Goal: Information Seeking & Learning: Learn about a topic

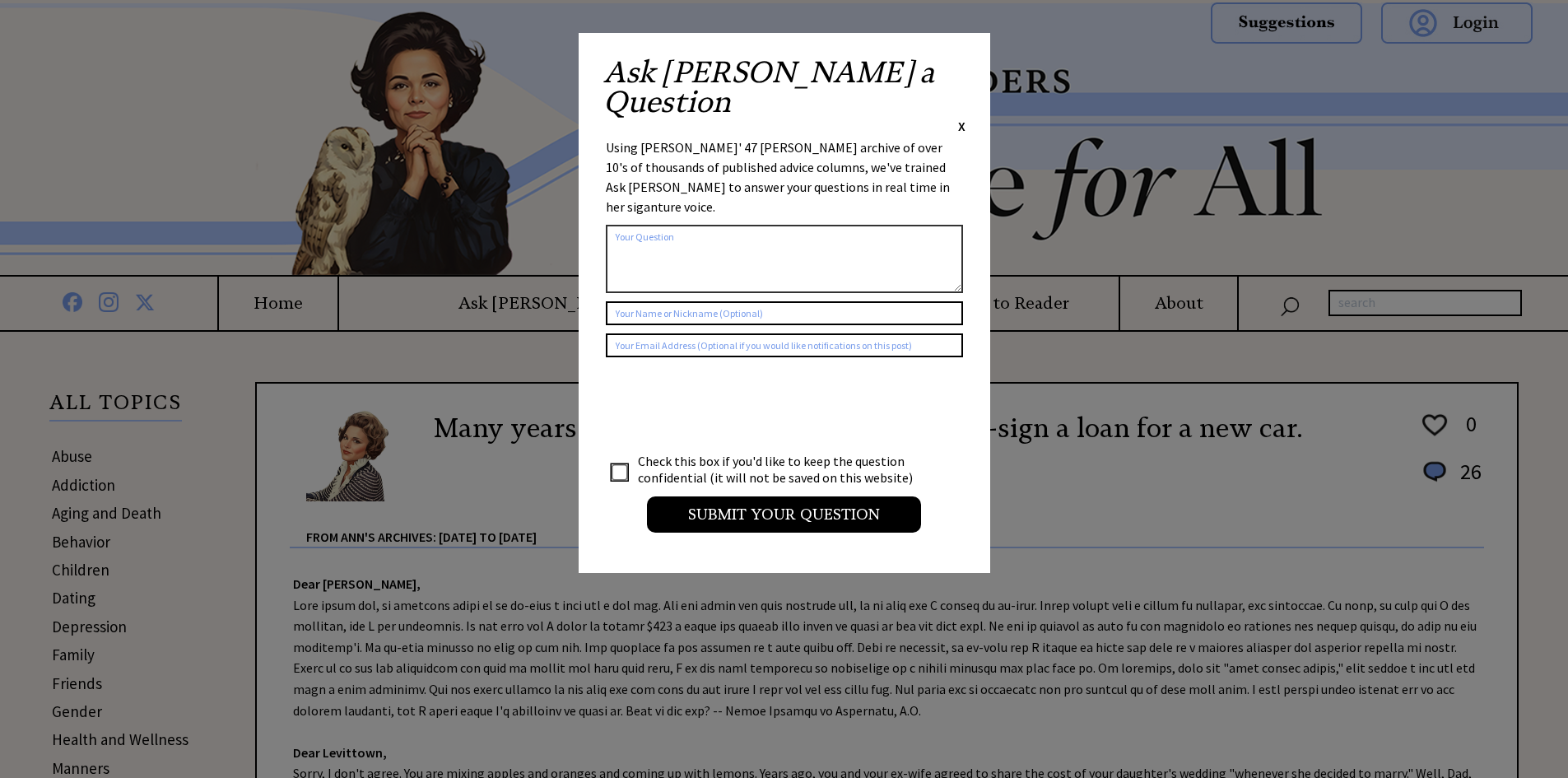
click at [961, 118] on span "X" at bounding box center [963, 127] width 7 height 17
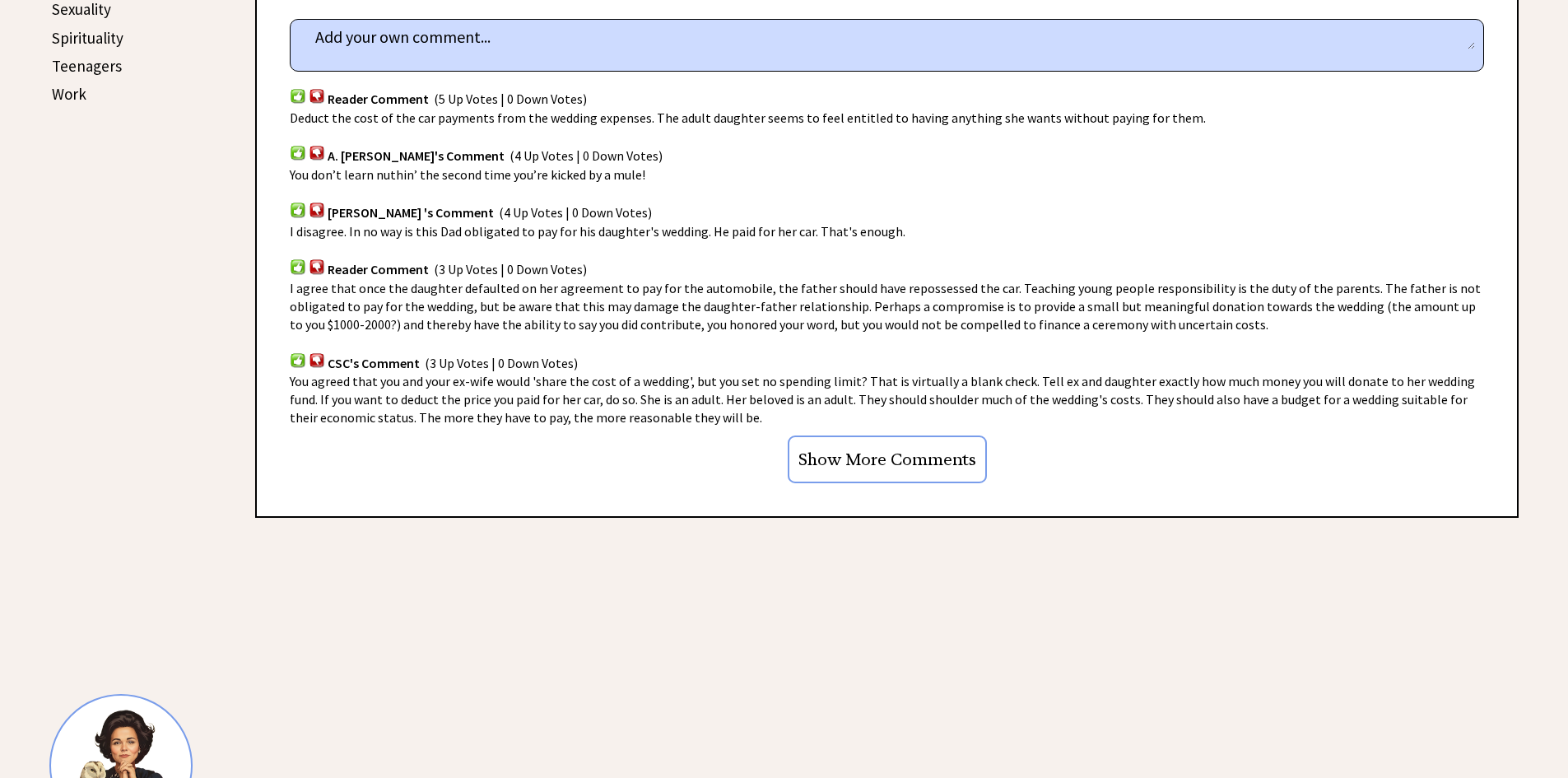
scroll to position [988, 0]
click at [874, 456] on input "Show More Comments" at bounding box center [888, 456] width 200 height 48
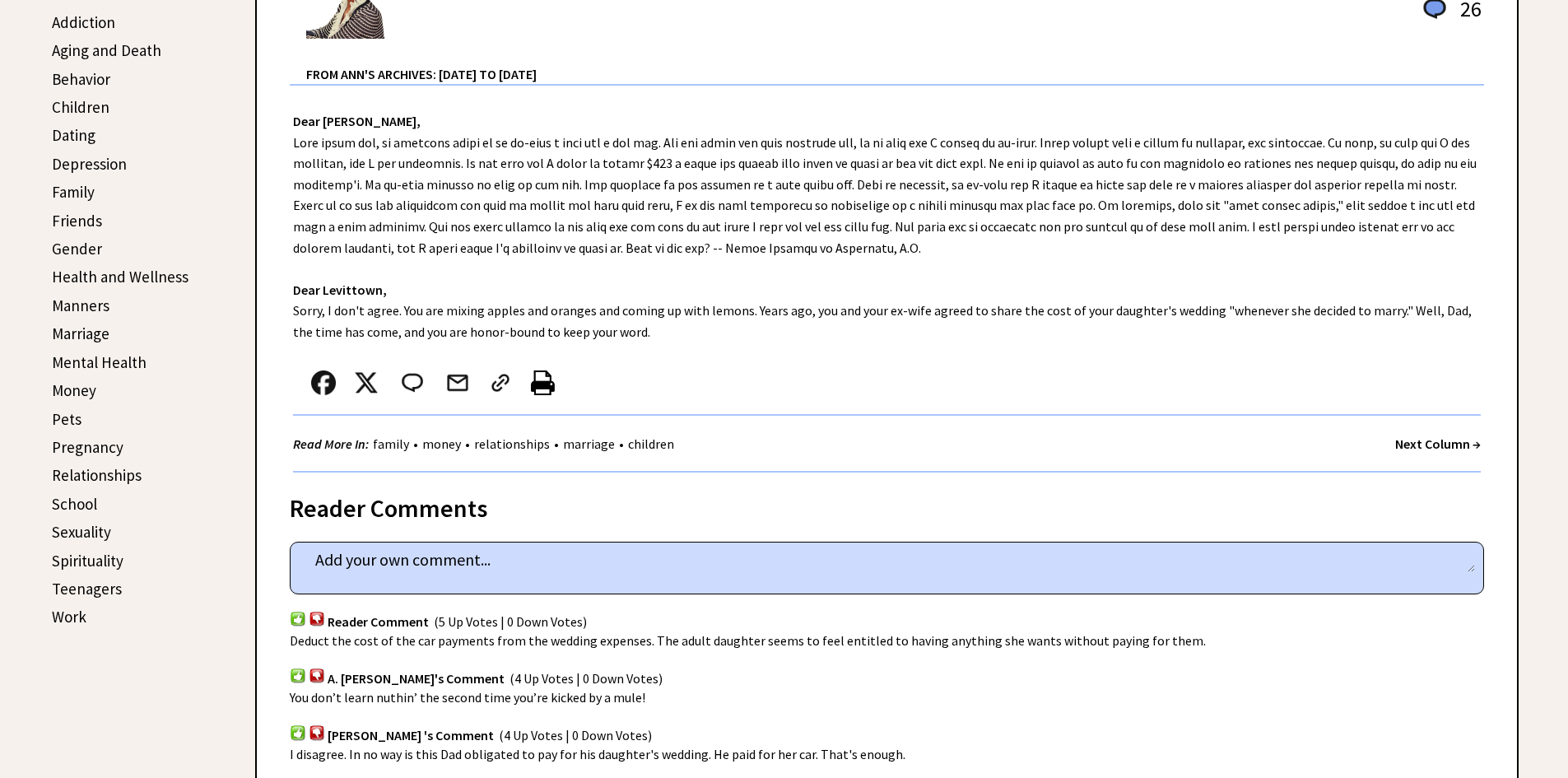
scroll to position [329, 0]
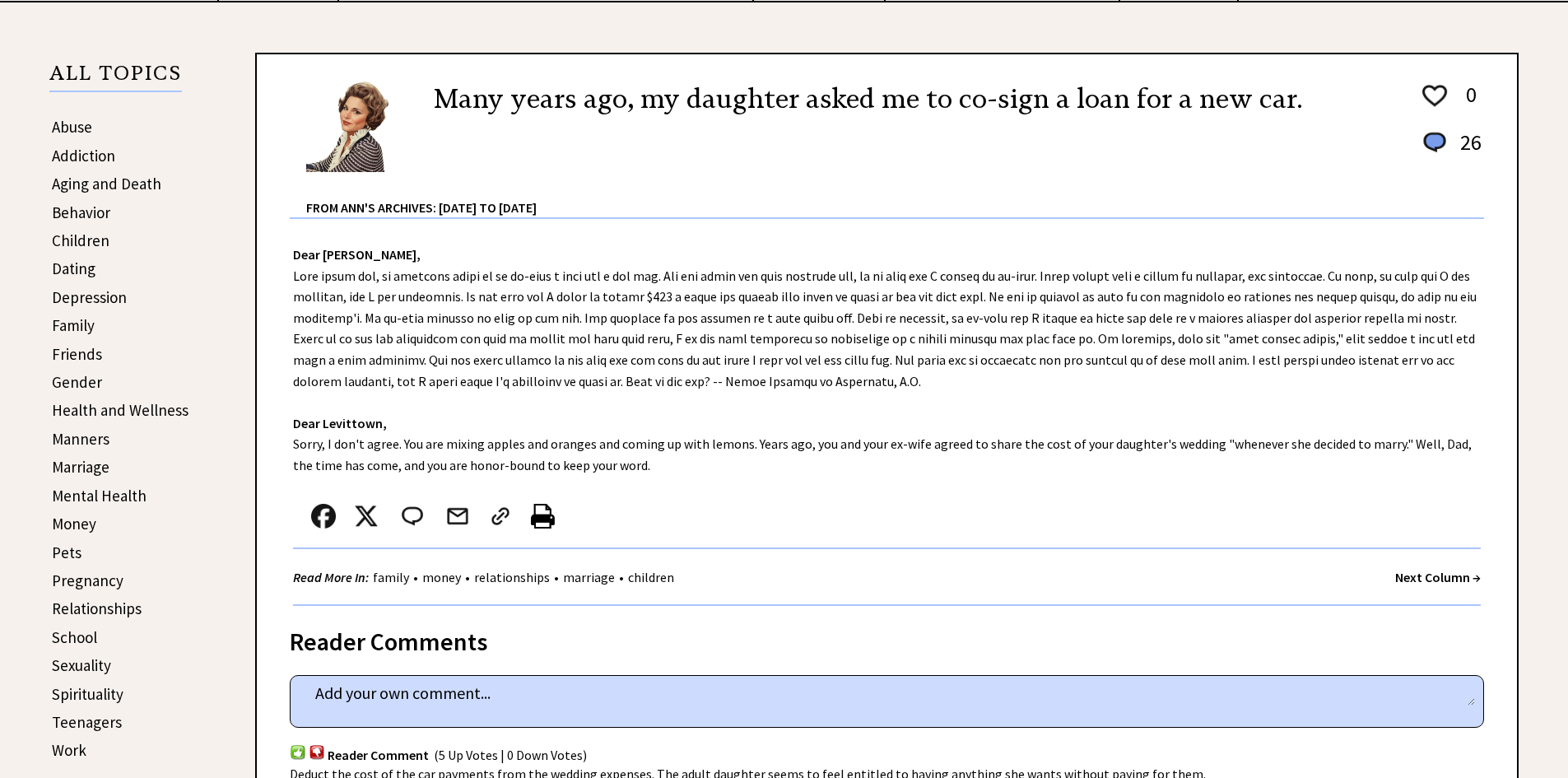
click at [65, 357] on link "Friends" at bounding box center [77, 353] width 51 height 20
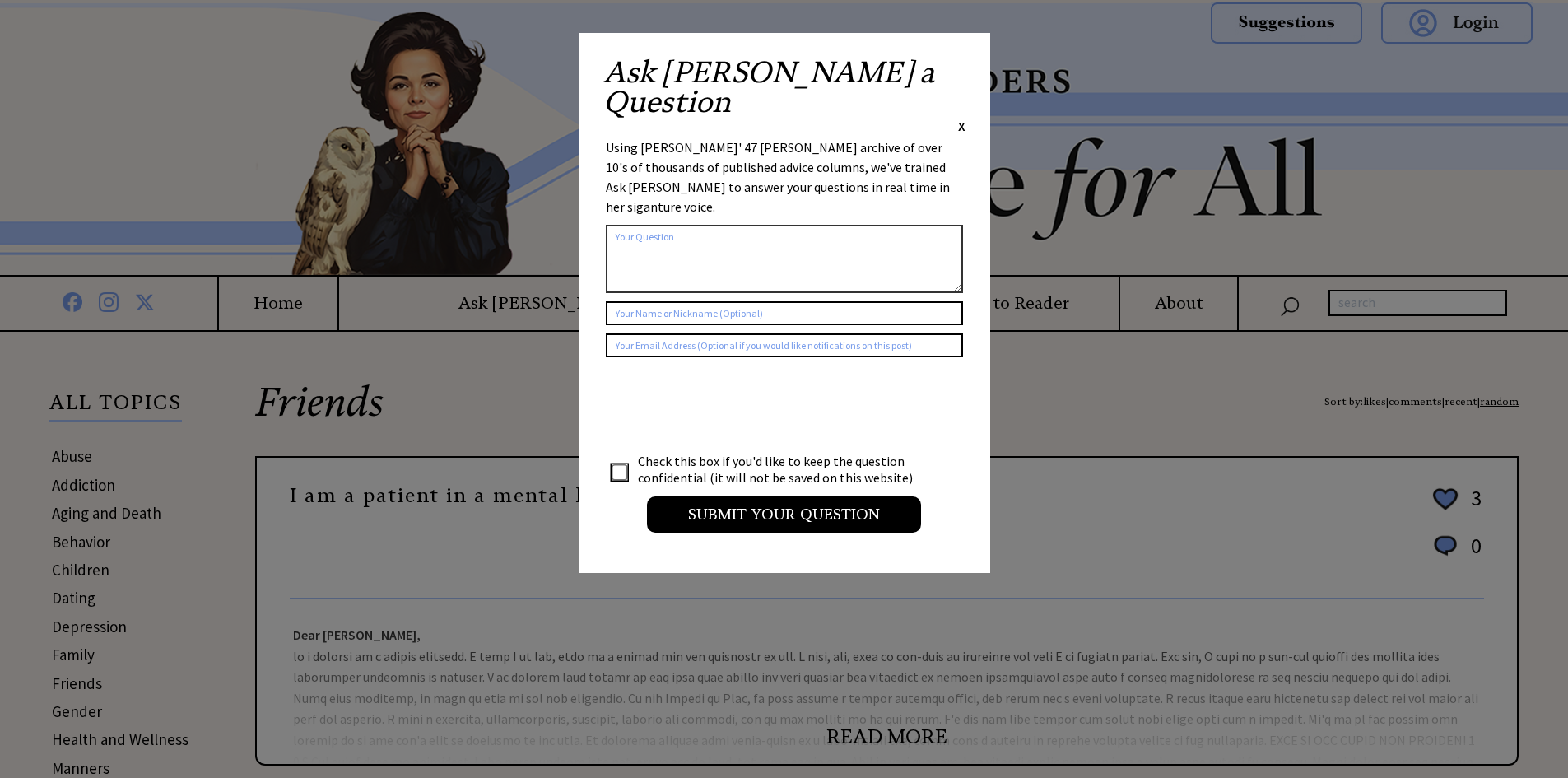
click at [964, 118] on span "X" at bounding box center [963, 127] width 7 height 17
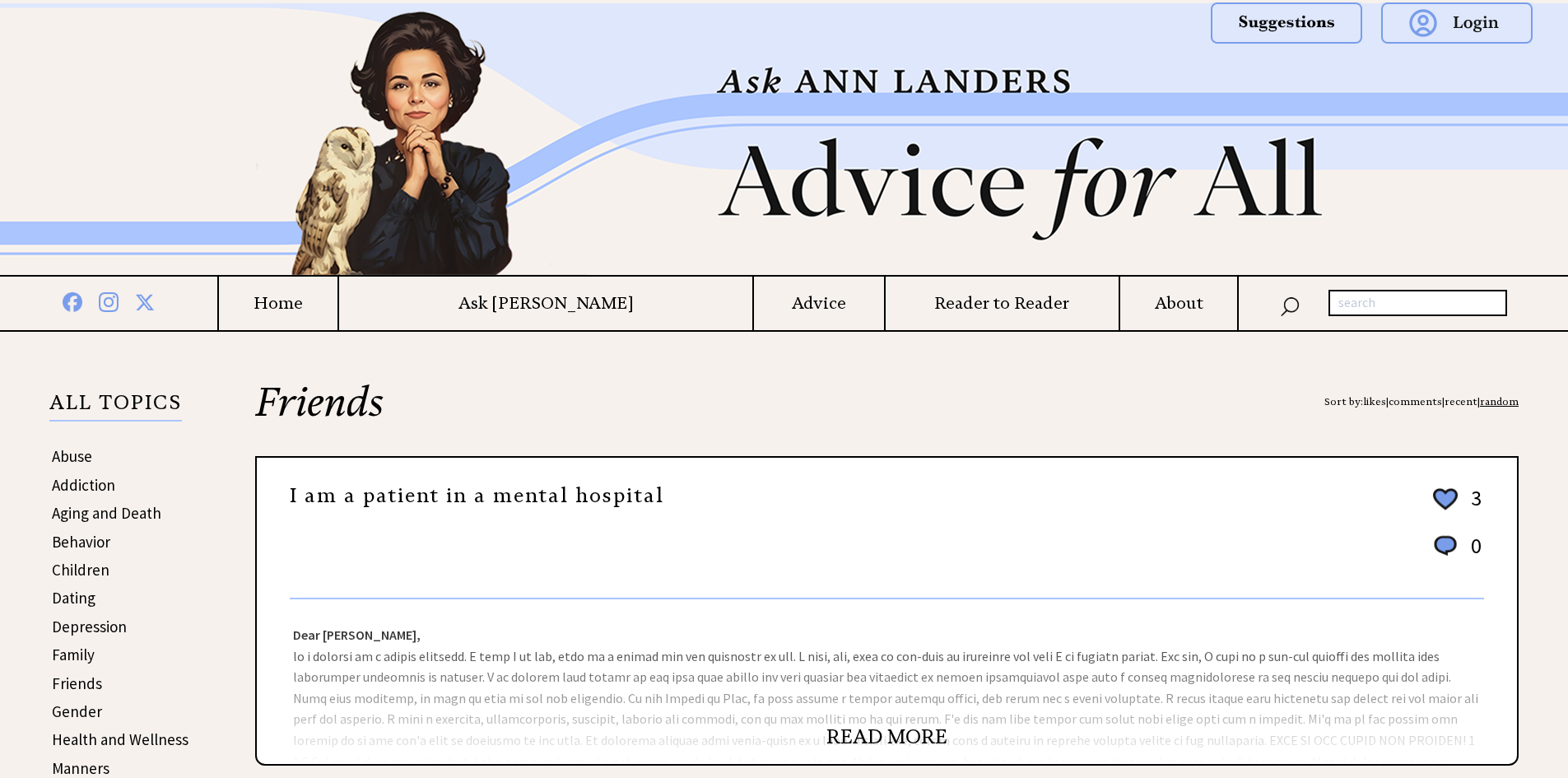
scroll to position [329, 0]
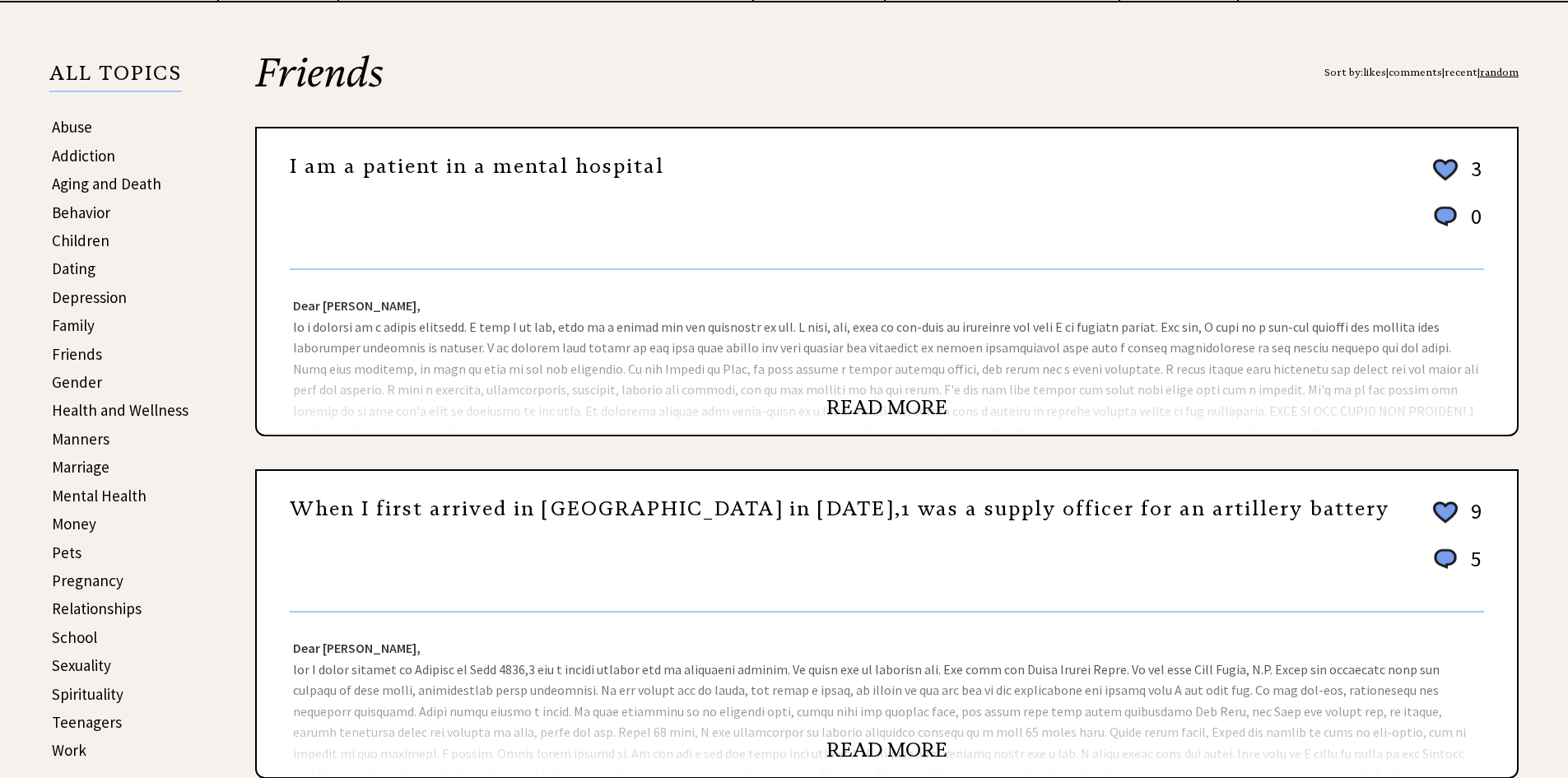
click at [886, 405] on link "READ MORE" at bounding box center [887, 408] width 121 height 24
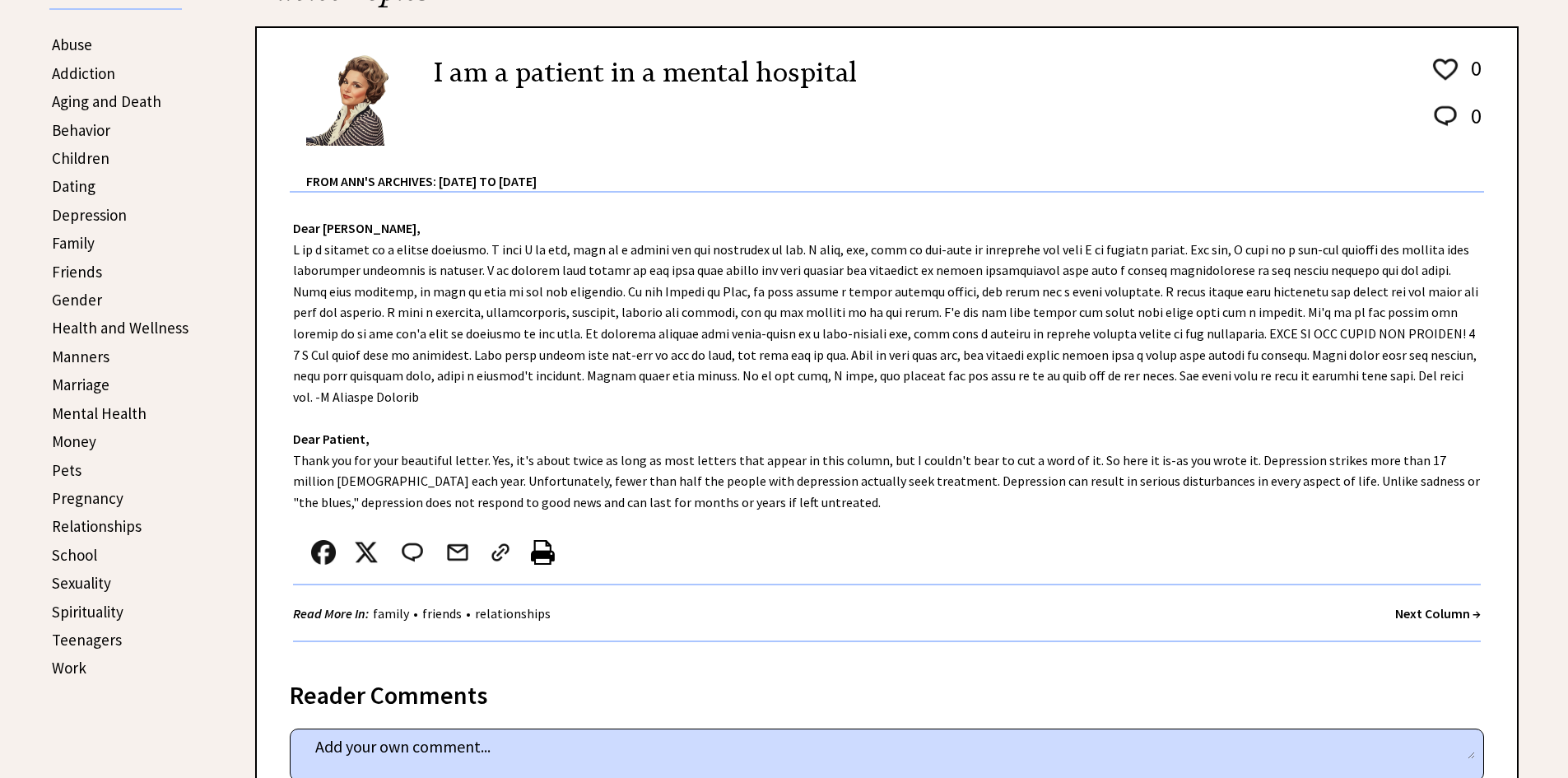
scroll to position [494, 0]
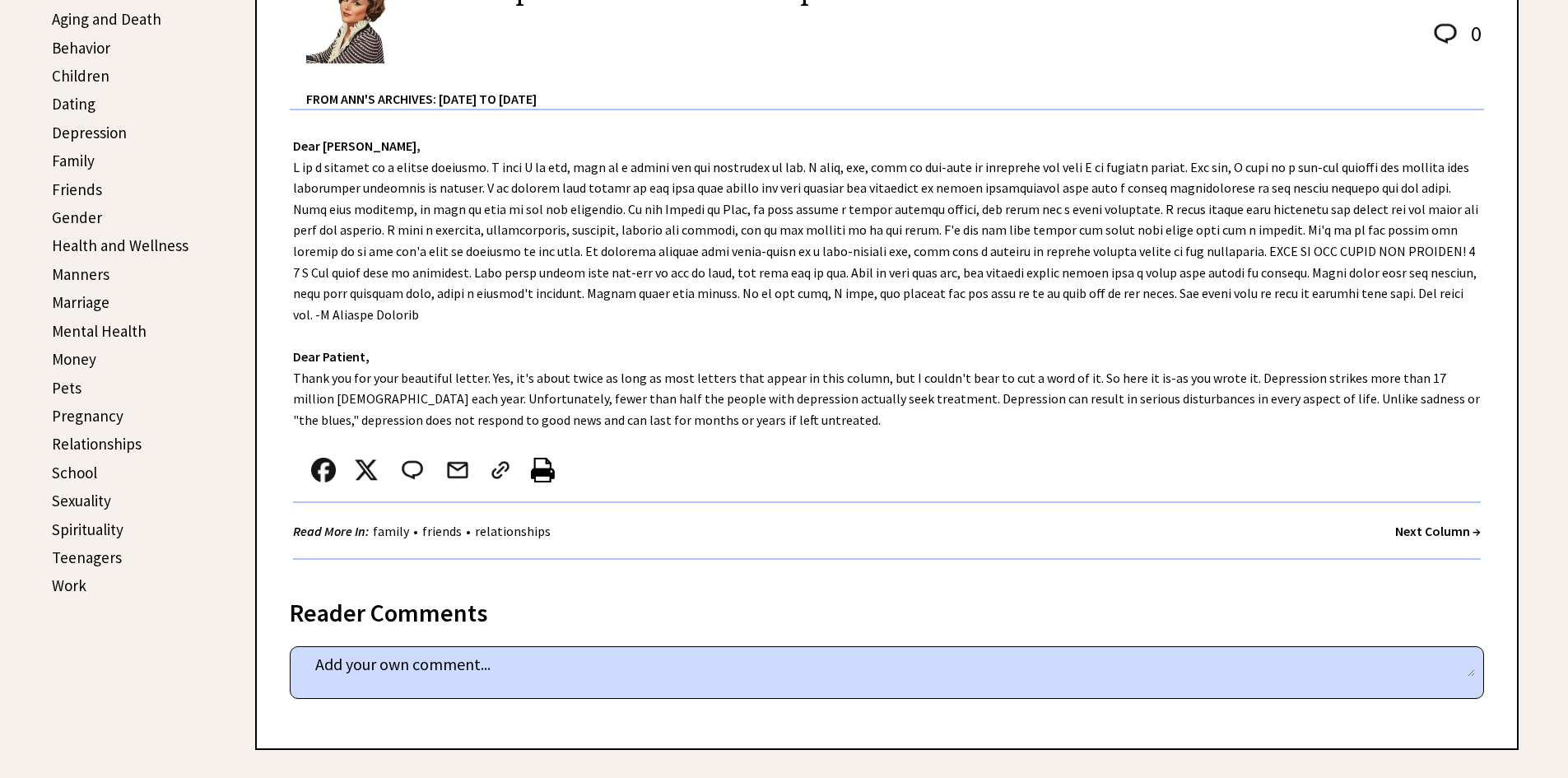
click at [1448, 523] on strong "Next Column →" at bounding box center [1438, 531] width 85 height 17
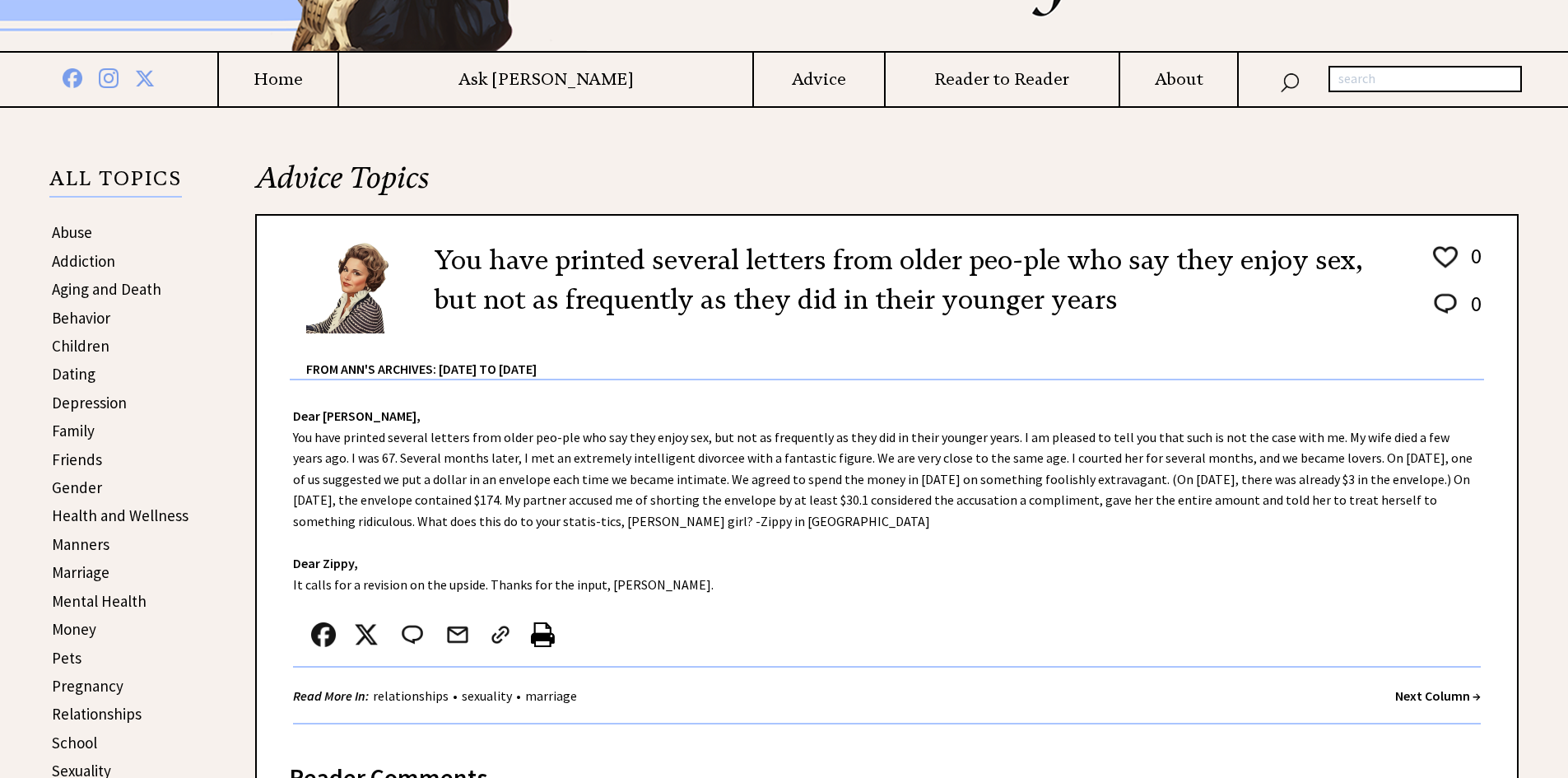
scroll to position [247, 0]
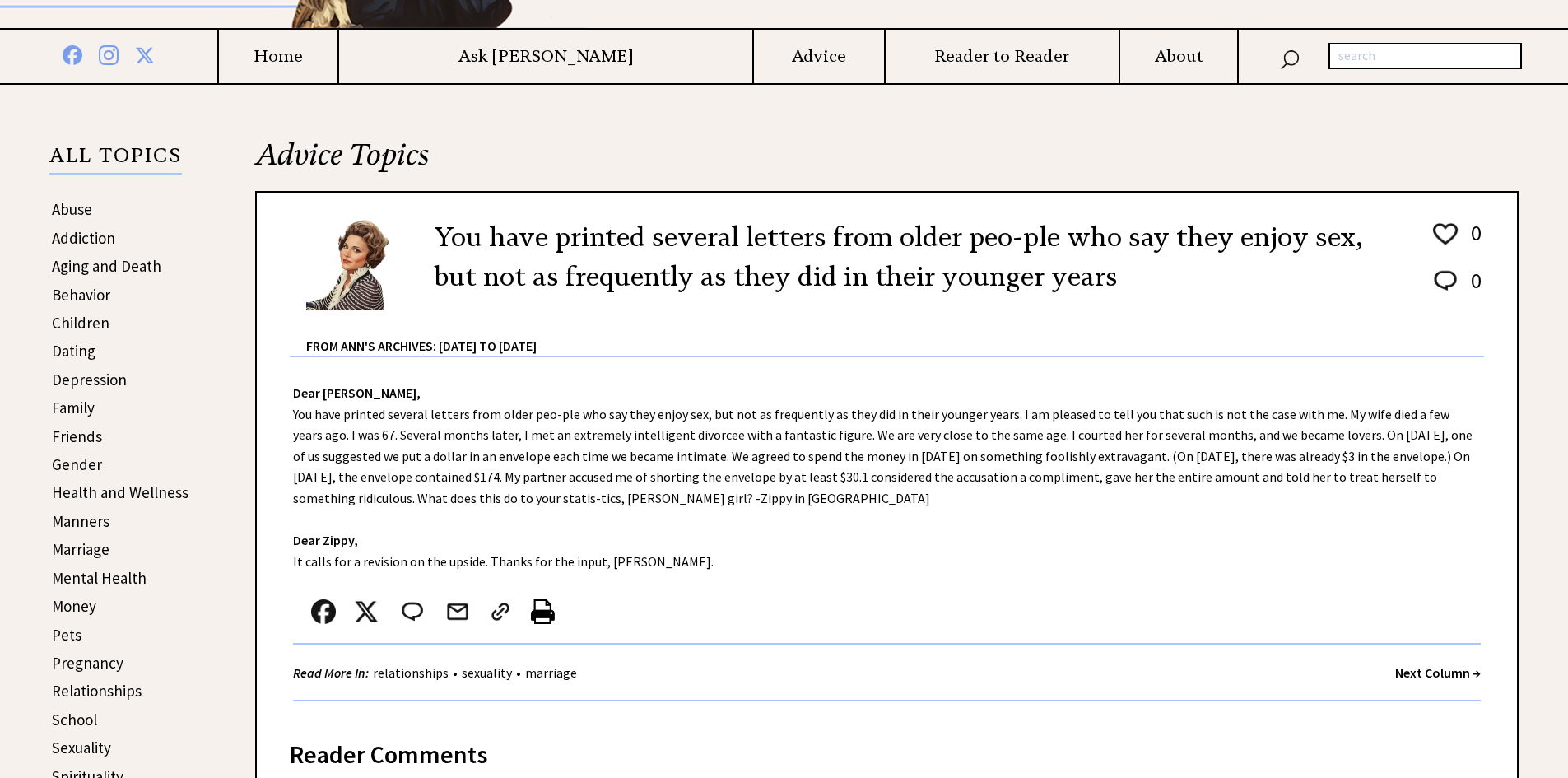
click at [1419, 677] on strong "Next Column →" at bounding box center [1438, 673] width 85 height 17
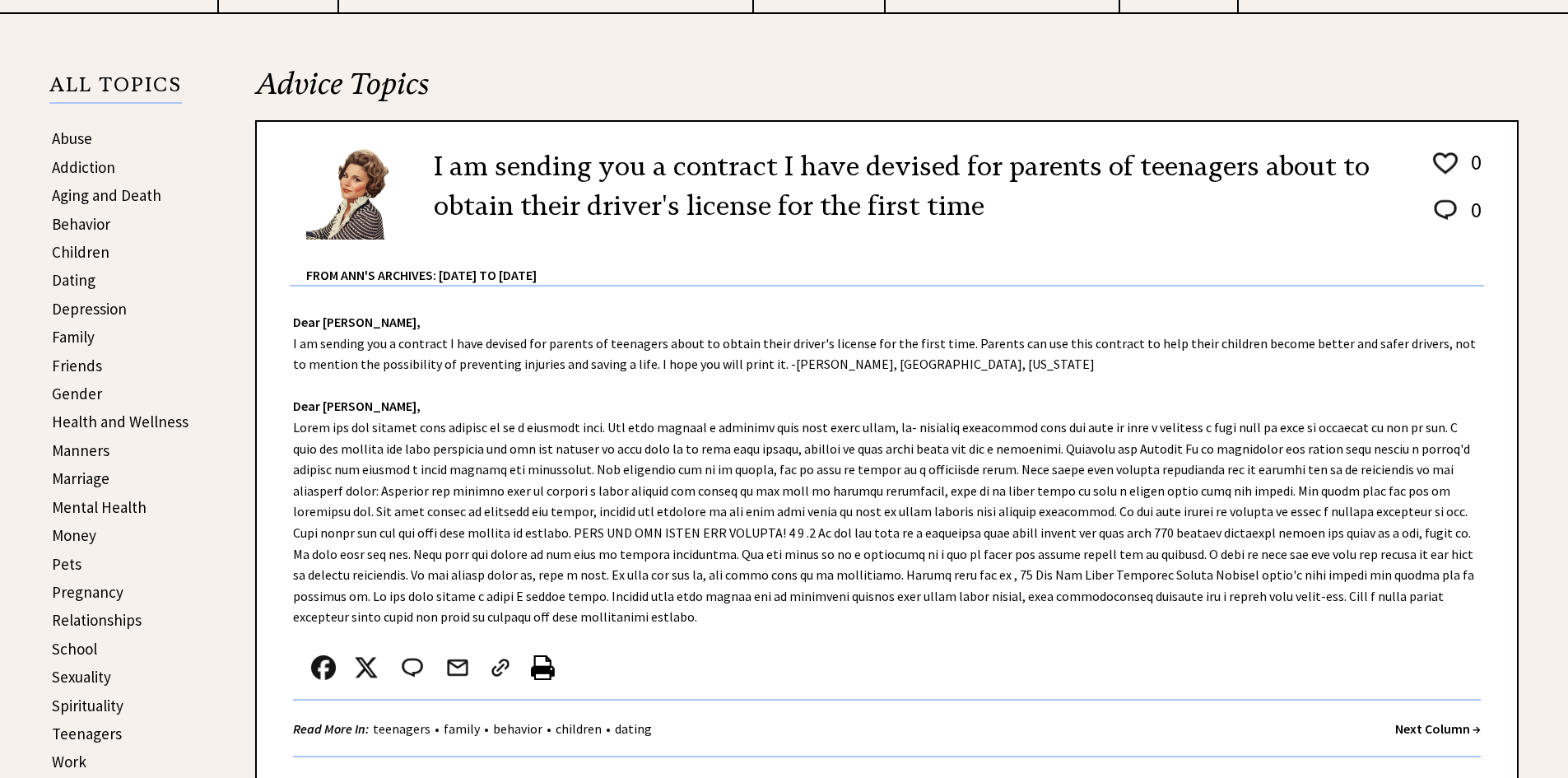
scroll to position [329, 0]
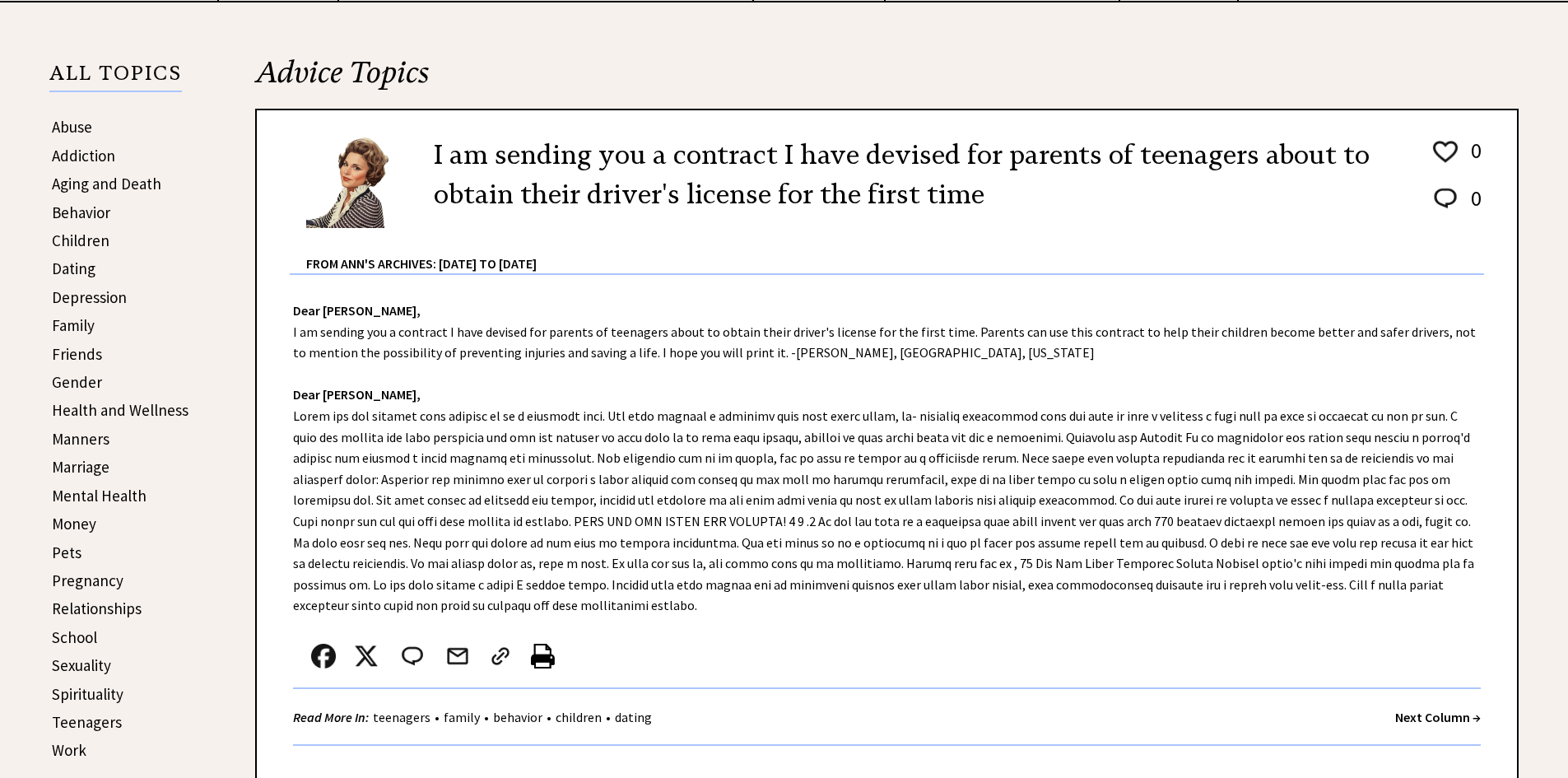
click at [1435, 709] on strong "Next Column →" at bounding box center [1438, 717] width 85 height 17
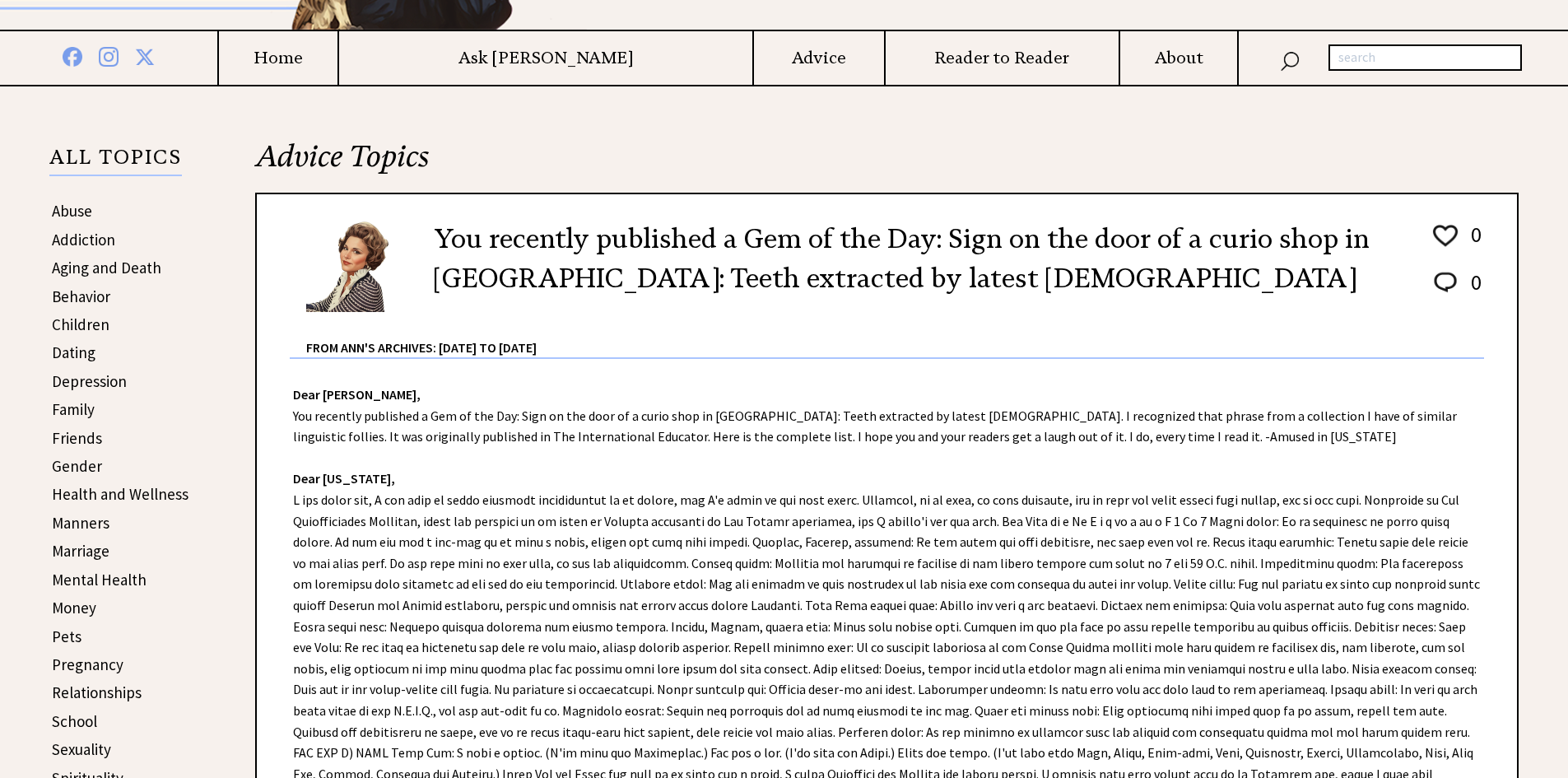
scroll to position [247, 0]
